Goal: Task Accomplishment & Management: Manage account settings

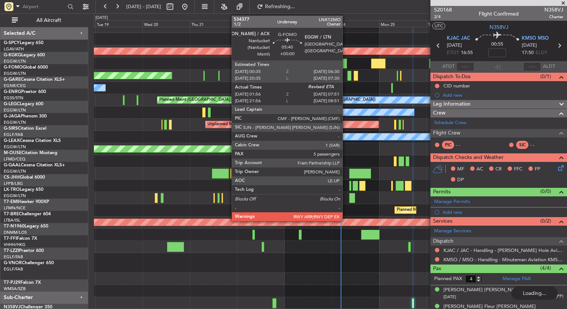
scroll to position [42, 0]
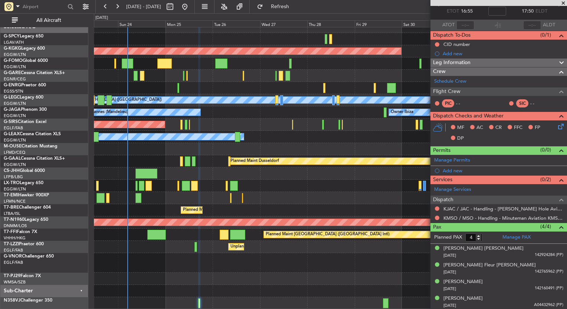
click at [128, 146] on div "Planned Maint Bournemouth" at bounding box center [330, 149] width 472 height 12
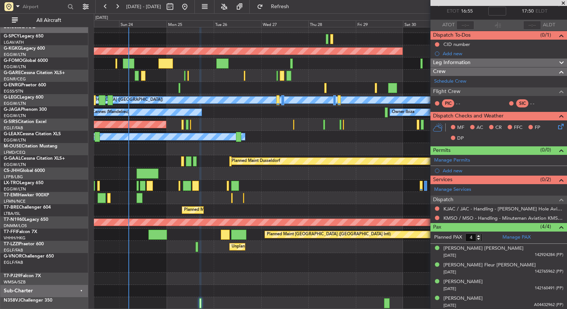
scroll to position [7, 0]
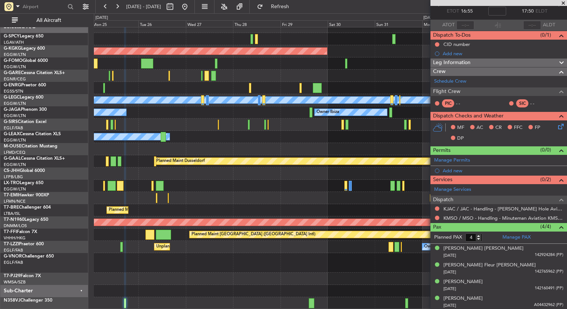
click at [213, 144] on div "Planned Maint Bournemouth" at bounding box center [330, 149] width 472 height 12
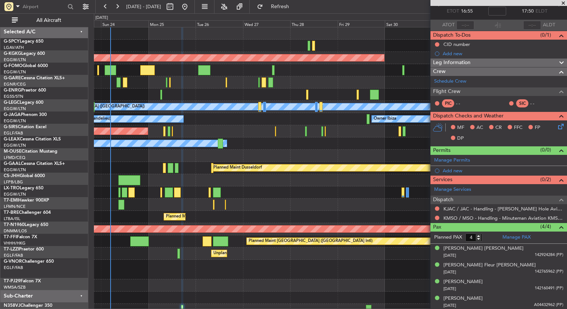
scroll to position [4, 0]
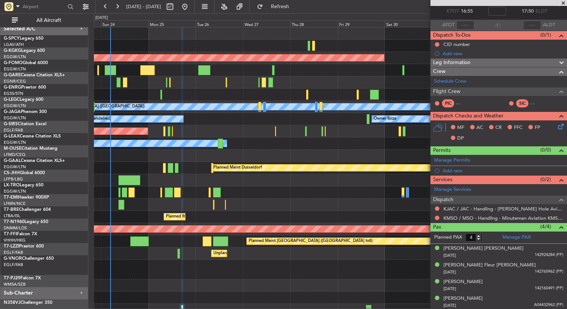
click at [260, 213] on div "Planned Maint Warsaw ([GEOGRAPHIC_DATA])" at bounding box center [330, 217] width 472 height 12
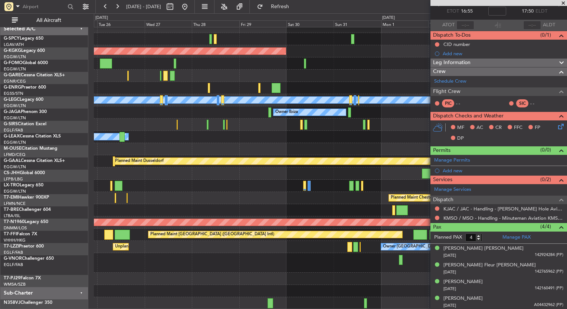
scroll to position [7, 0]
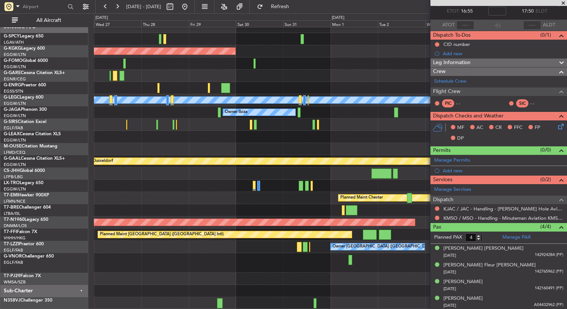
click at [169, 181] on div "AOG Maint Istanbul (Ataturk) A/C Unavailable London (Luton) Owner Ibiza Planned…" at bounding box center [330, 165] width 472 height 289
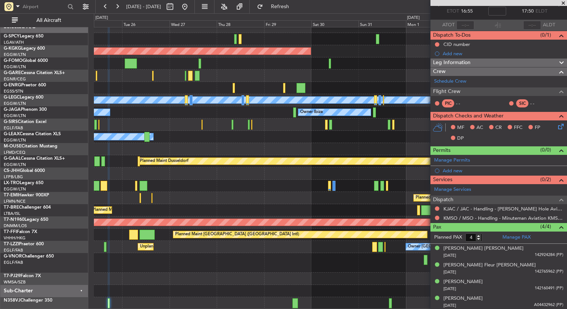
click at [275, 112] on div "AOG Maint Istanbul (Ataturk) A/C Unavailable London (Luton) Planned Maint Londo…" at bounding box center [330, 165] width 472 height 289
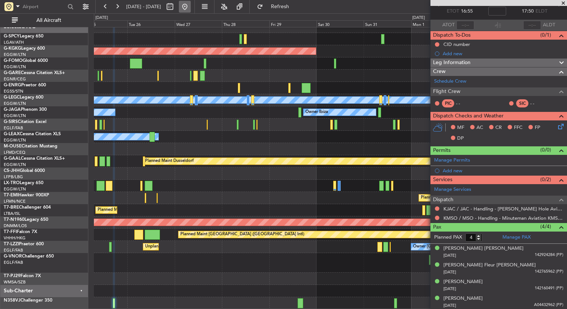
click at [191, 6] on button at bounding box center [185, 7] width 12 height 12
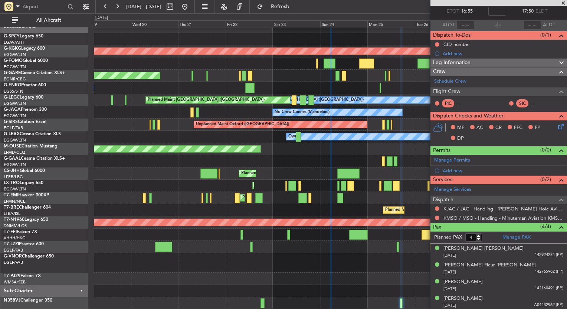
click at [561, 1] on span at bounding box center [562, 3] width 7 height 7
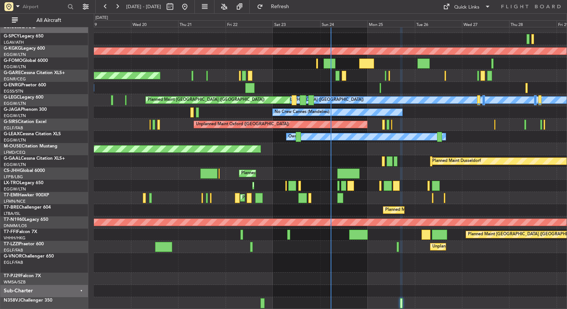
type input "0"
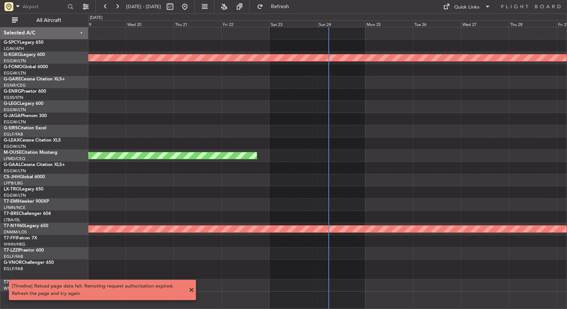
scroll to position [0, 0]
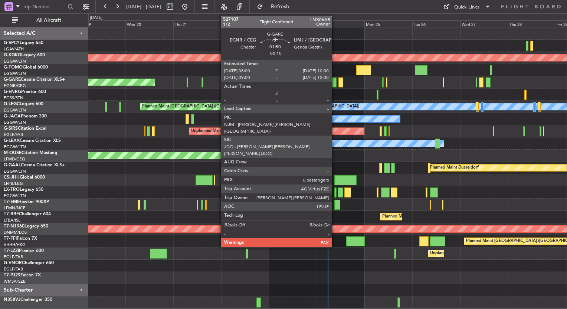
click at [334, 85] on div at bounding box center [334, 83] width 4 height 10
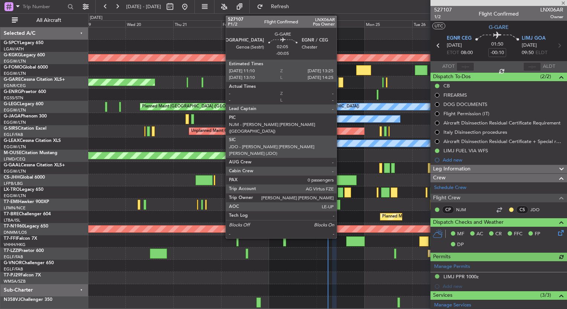
click at [340, 84] on div at bounding box center [340, 83] width 5 height 10
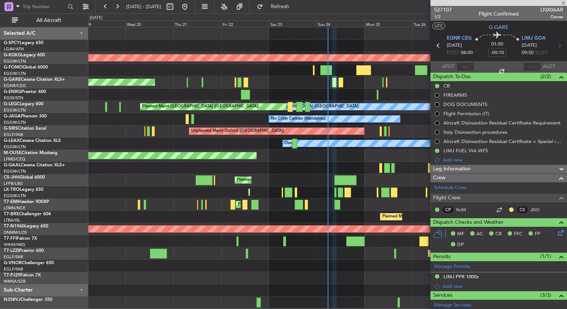
type input "-00:05"
type input "0"
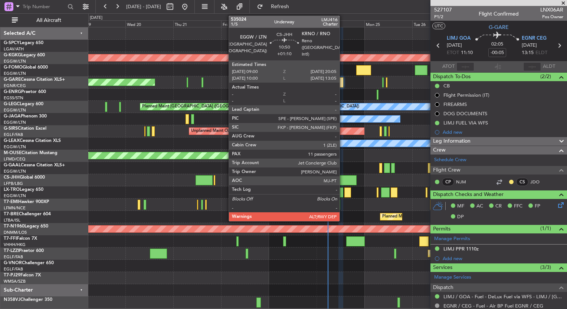
click at [343, 180] on div at bounding box center [345, 180] width 22 height 10
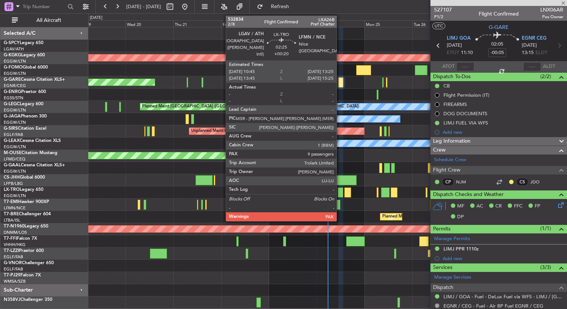
type input "+01:10"
type input "11"
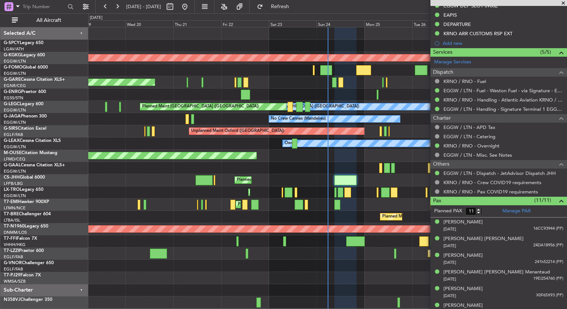
scroll to position [294, 0]
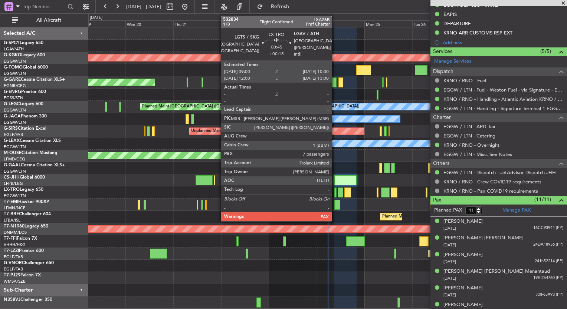
click at [335, 193] on div at bounding box center [335, 193] width 2 height 10
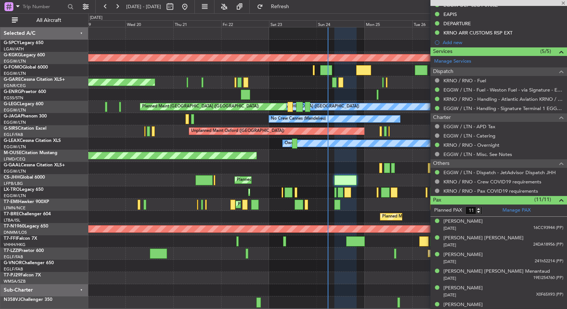
type input "+00:15"
type input "7"
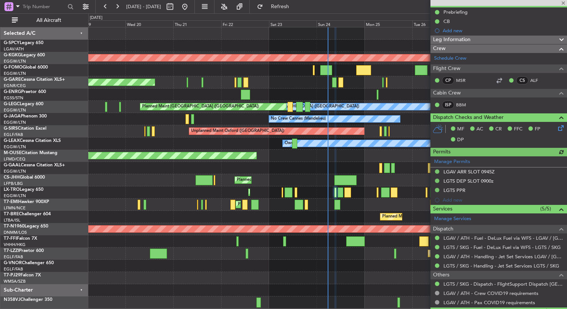
scroll to position [77, 0]
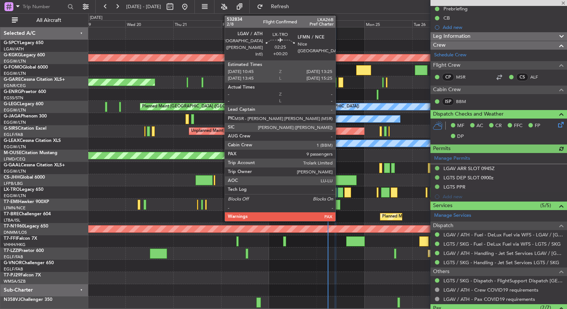
click at [339, 195] on div at bounding box center [340, 193] width 6 height 10
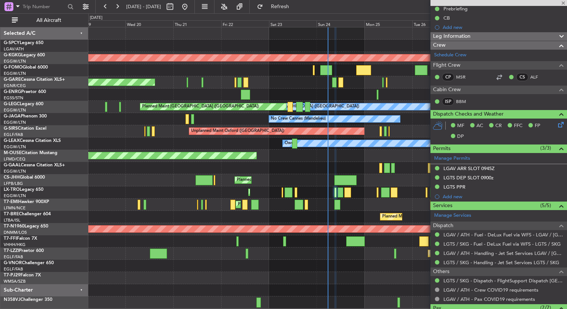
type input "+00:20"
type input "9"
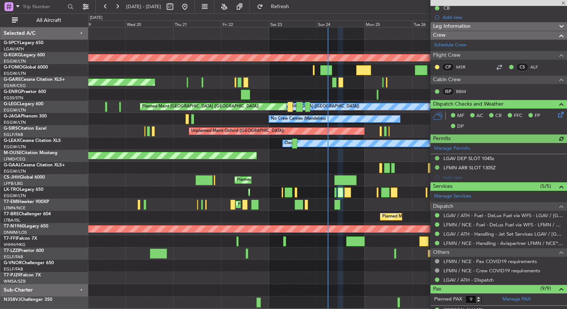
scroll to position [92, 0]
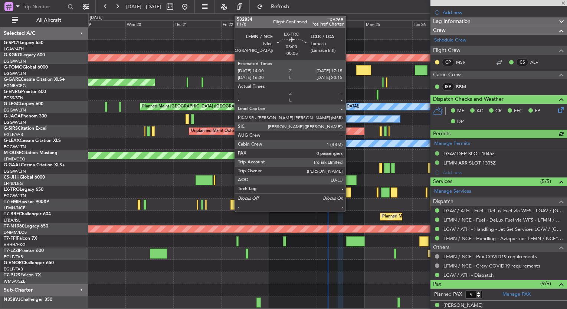
click at [349, 194] on div at bounding box center [347, 193] width 7 height 10
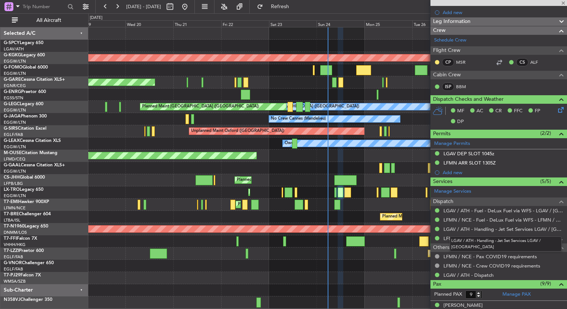
type input "-00:05"
type input "0"
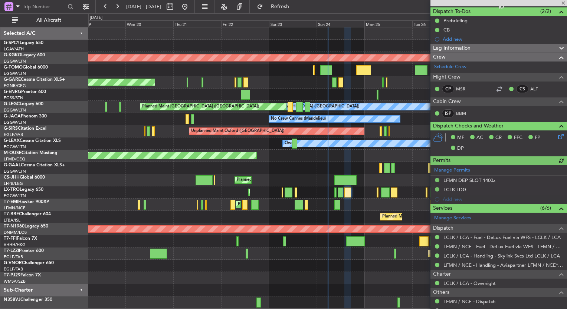
scroll to position [100, 0]
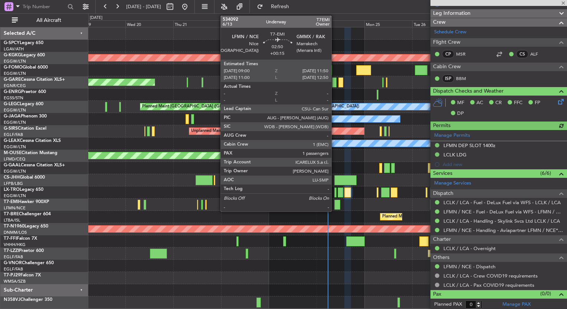
click at [335, 208] on div at bounding box center [337, 205] width 6 height 10
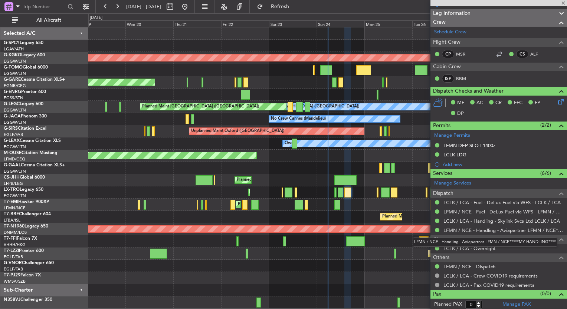
type input "+00:15"
type input "1"
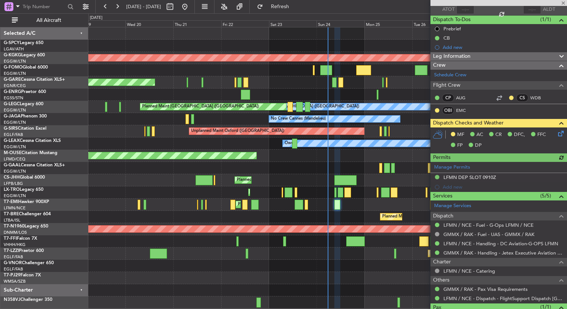
scroll to position [88, 0]
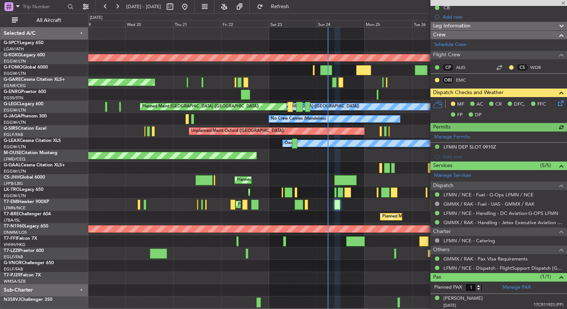
click at [354, 238] on div at bounding box center [355, 242] width 19 height 10
type input "-00:25"
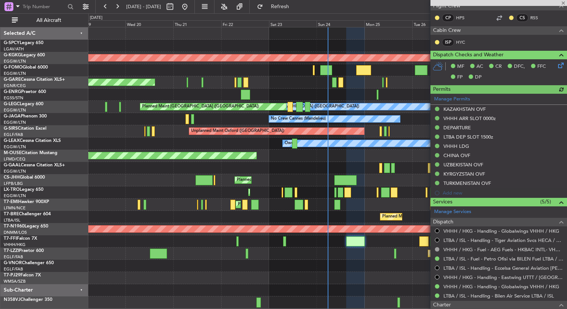
scroll to position [193, 0]
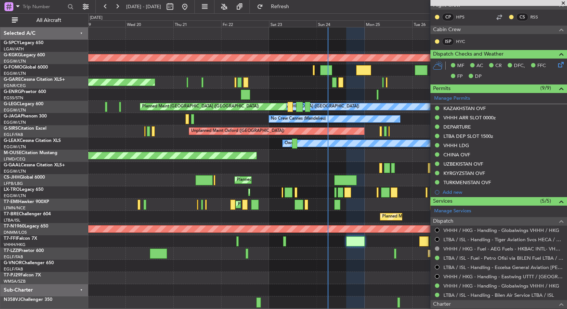
click at [561, 3] on span at bounding box center [562, 3] width 7 height 7
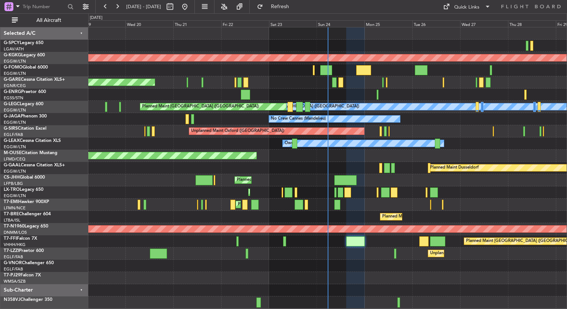
type input "0"
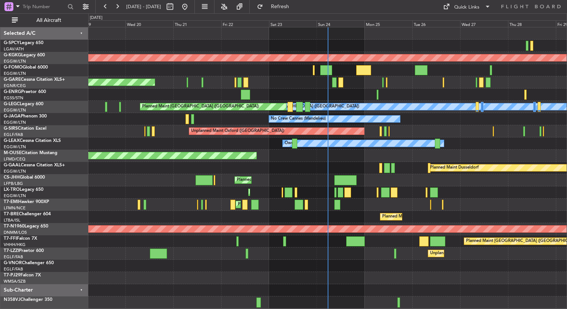
scroll to position [0, 0]
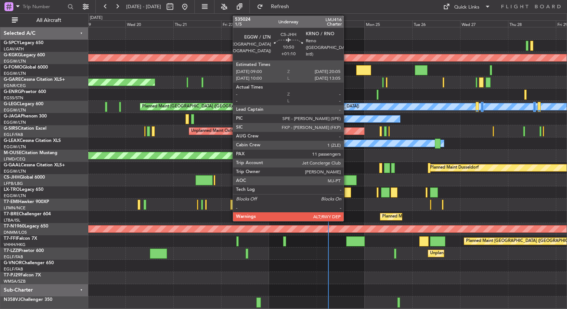
click at [347, 178] on div at bounding box center [345, 180] width 22 height 10
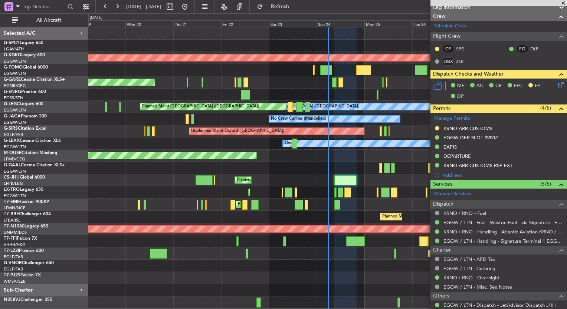
scroll to position [154, 0]
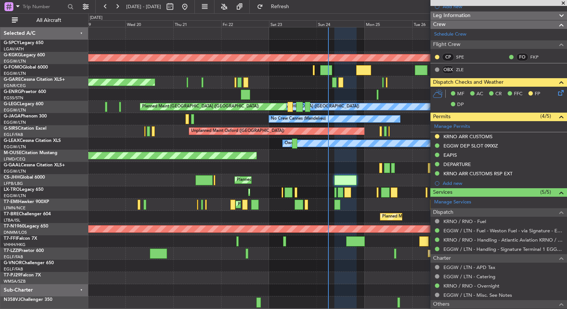
click at [562, 3] on span at bounding box center [562, 3] width 7 height 7
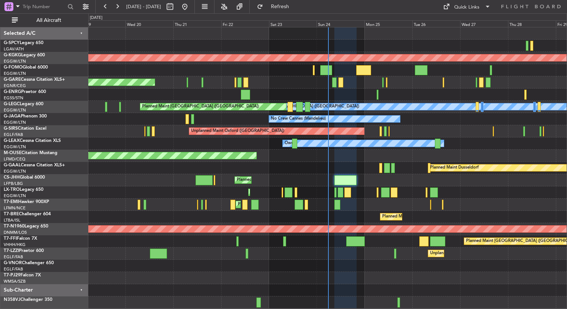
type input "0"
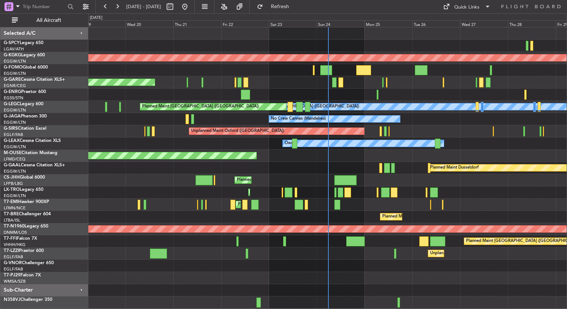
scroll to position [0, 0]
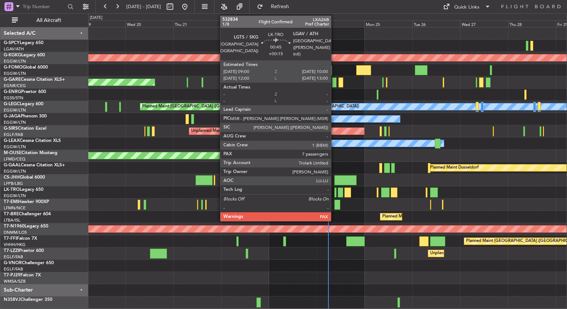
click at [334, 194] on div at bounding box center [335, 193] width 2 height 10
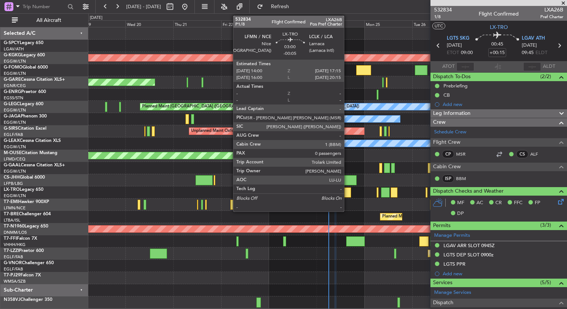
click at [347, 191] on div at bounding box center [347, 193] width 7 height 10
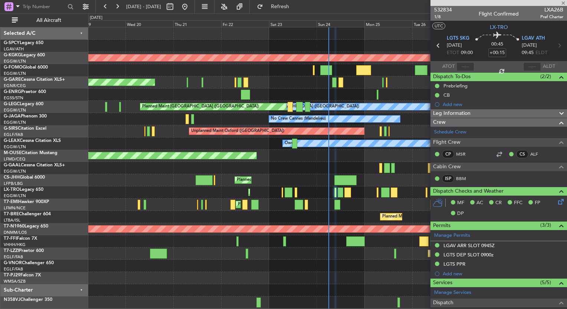
type input "-00:05"
type input "0"
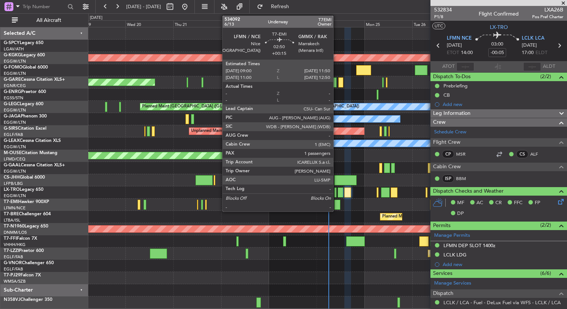
click at [336, 205] on div at bounding box center [337, 205] width 6 height 10
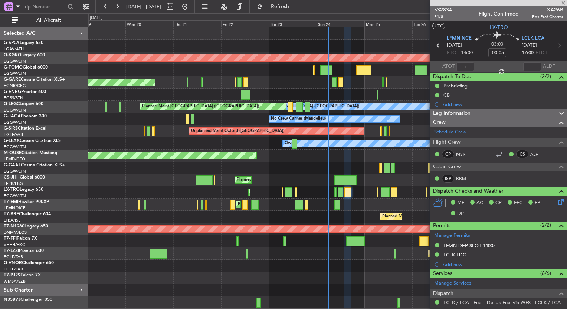
type input "+00:15"
type input "1"
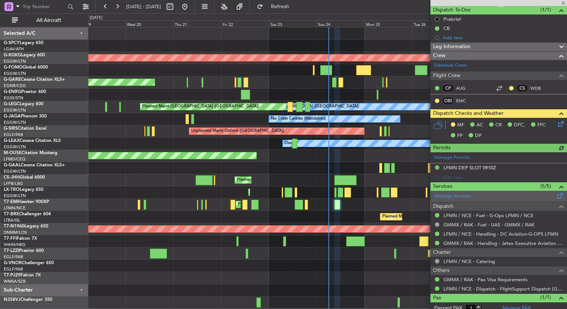
scroll to position [88, 0]
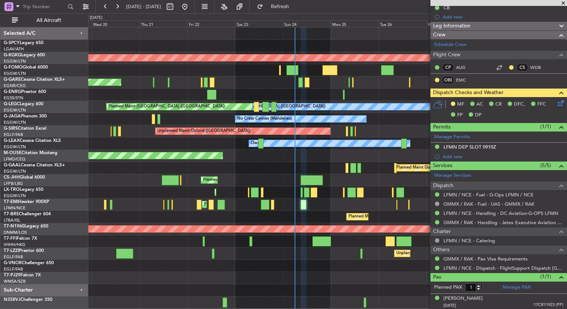
click at [338, 213] on div "Planned Maint Warsaw ([GEOGRAPHIC_DATA])" at bounding box center [327, 217] width 478 height 12
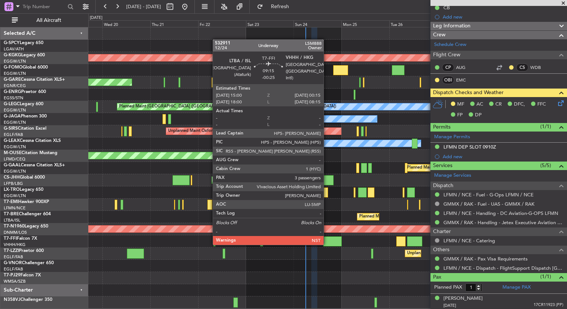
click at [327, 244] on div at bounding box center [332, 242] width 19 height 10
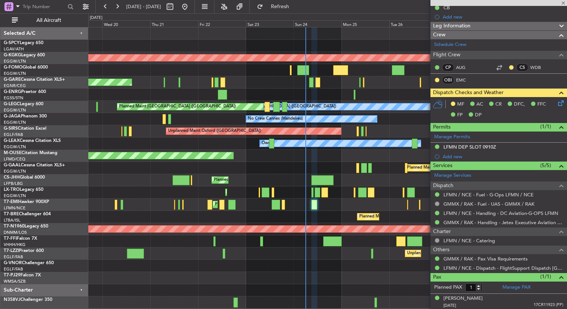
type input "-00:25"
type input "3"
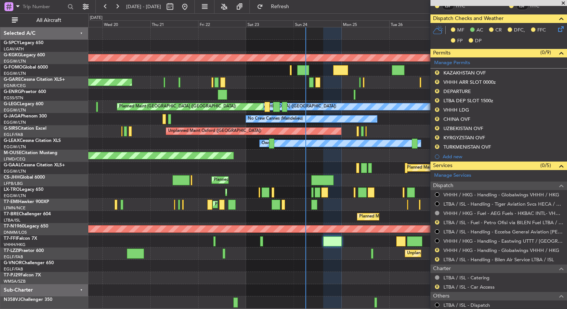
scroll to position [255, 0]
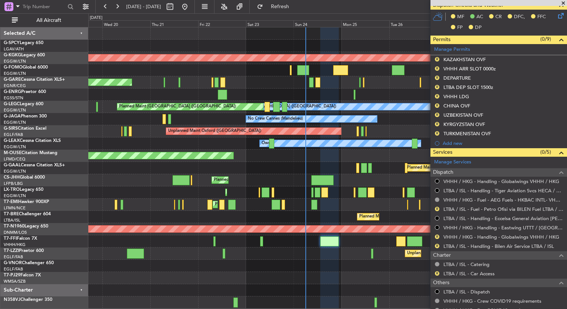
click at [339, 237] on div "Planned Maint [GEOGRAPHIC_DATA] ([GEOGRAPHIC_DATA] Intl)" at bounding box center [327, 241] width 478 height 12
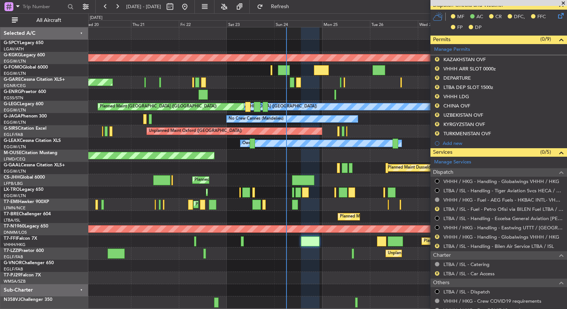
click at [175, 199] on div "AOG Maint [GEOGRAPHIC_DATA] (Ataturk) Unplanned Maint [PERSON_NAME] Owner A/C U…" at bounding box center [327, 167] width 478 height 281
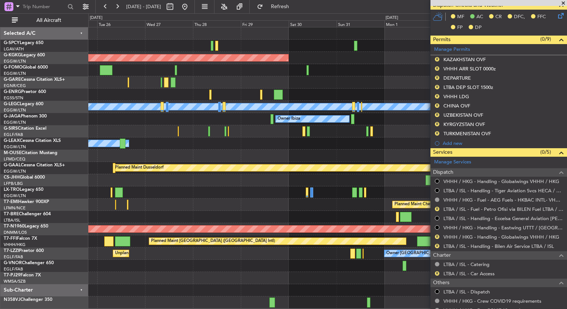
click at [179, 210] on div "AOG Maint [GEOGRAPHIC_DATA] (Ataturk) A/C Unavailable [GEOGRAPHIC_DATA] ([GEOGR…" at bounding box center [327, 167] width 478 height 281
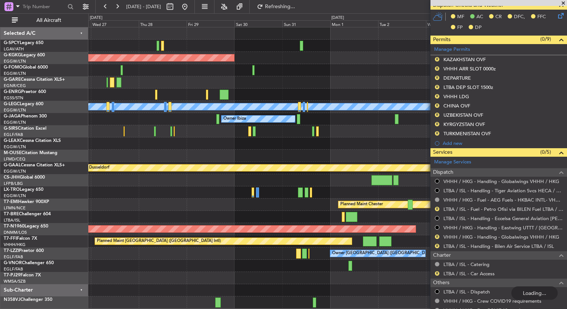
click at [225, 217] on div "Planned Maint Warsaw ([GEOGRAPHIC_DATA])" at bounding box center [327, 217] width 478 height 12
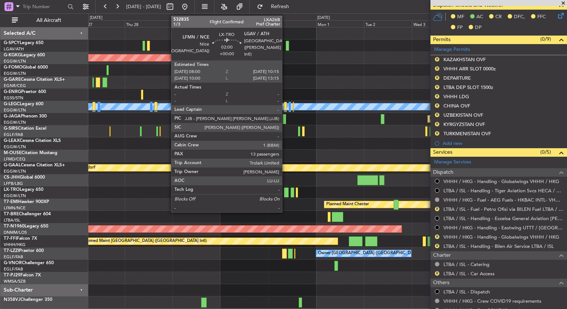
click at [285, 192] on div at bounding box center [286, 193] width 5 height 10
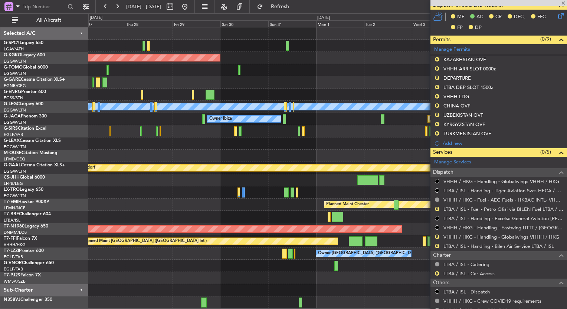
type input "13"
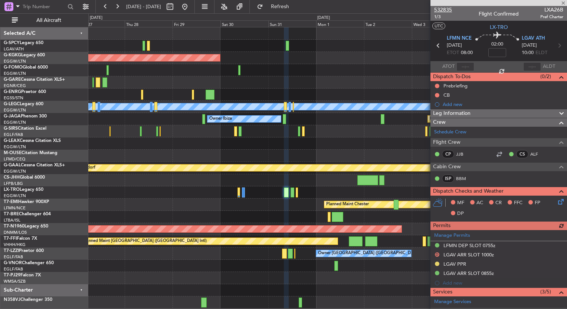
click at [443, 9] on span "532835" at bounding box center [443, 10] width 18 height 8
click at [296, 7] on span "Refresh" at bounding box center [279, 6] width 31 height 5
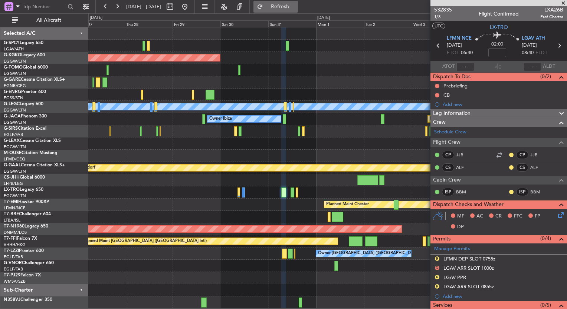
click at [288, 7] on button "Refresh" at bounding box center [275, 7] width 45 height 12
click at [296, 9] on span "Refresh" at bounding box center [279, 6] width 31 height 5
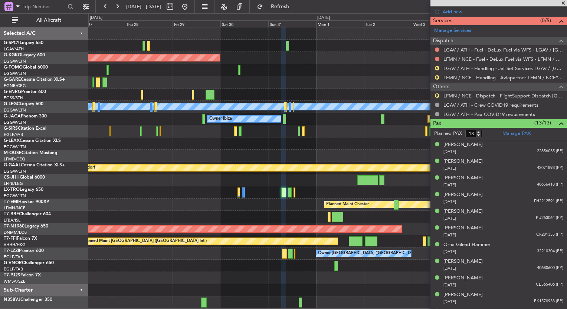
scroll to position [307, 0]
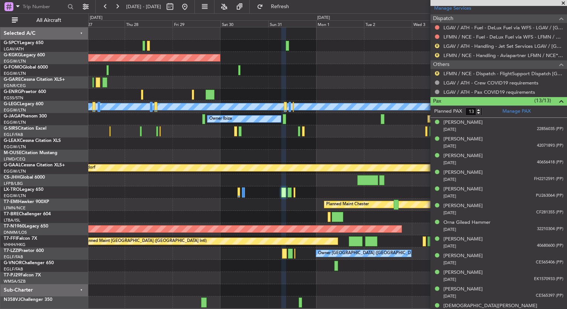
click at [497, 74] on mat-tooltip-component "In Progress" at bounding box center [496, 78] width 34 height 20
click at [516, 73] on link "LFMN / NCE - Dispatch - FlightSupport Dispatch [GEOGRAPHIC_DATA]" at bounding box center [503, 73] width 120 height 6
